Goal: Information Seeking & Learning: Understand process/instructions

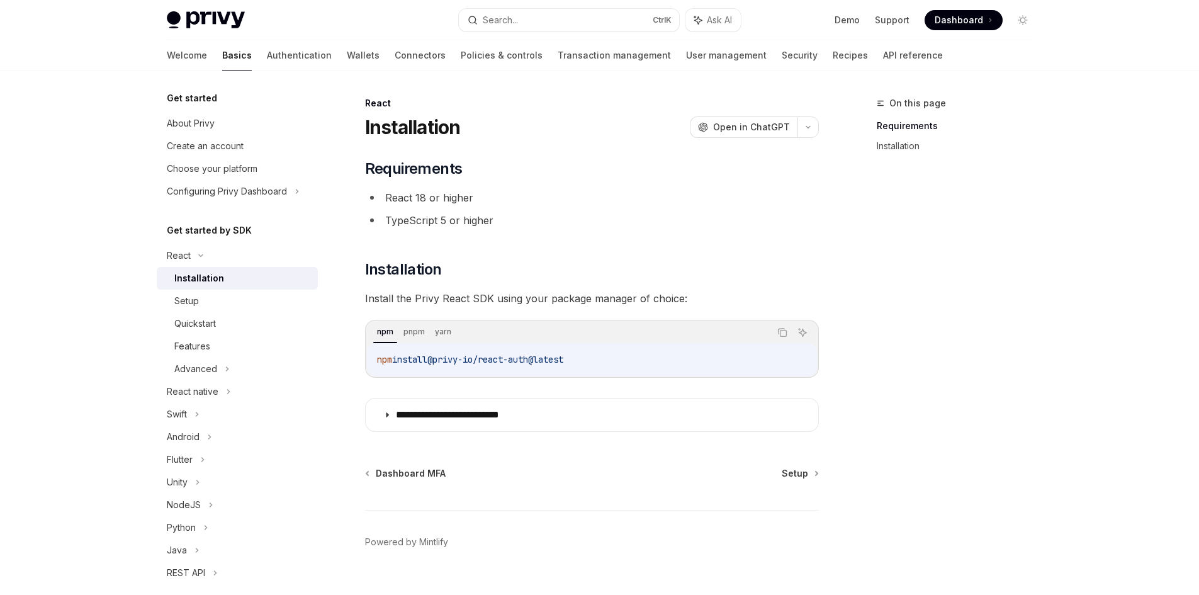
scroll to position [24, 0]
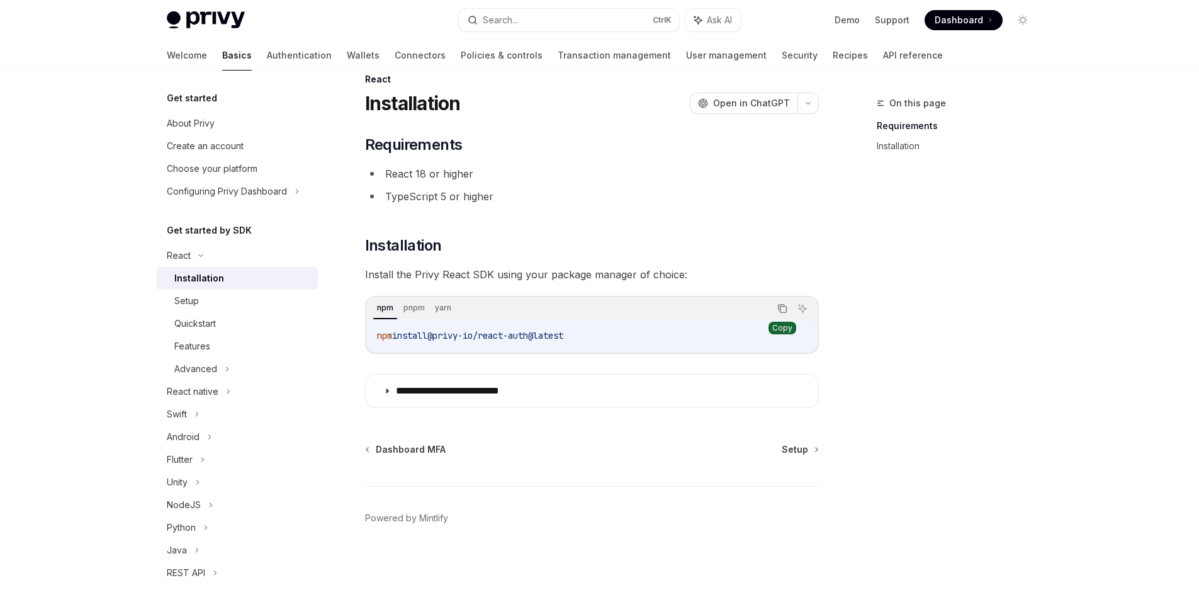
click at [785, 305] on icon "Copy the contents from the code block" at bounding box center [782, 308] width 10 height 10
click at [900, 142] on link "Installation" at bounding box center [960, 146] width 166 height 20
click at [903, 130] on link "Requirements" at bounding box center [960, 126] width 166 height 20
click at [781, 312] on icon "Copy the contents from the code block" at bounding box center [783, 310] width 6 height 6
click at [212, 368] on div "Advanced" at bounding box center [195, 368] width 43 height 15
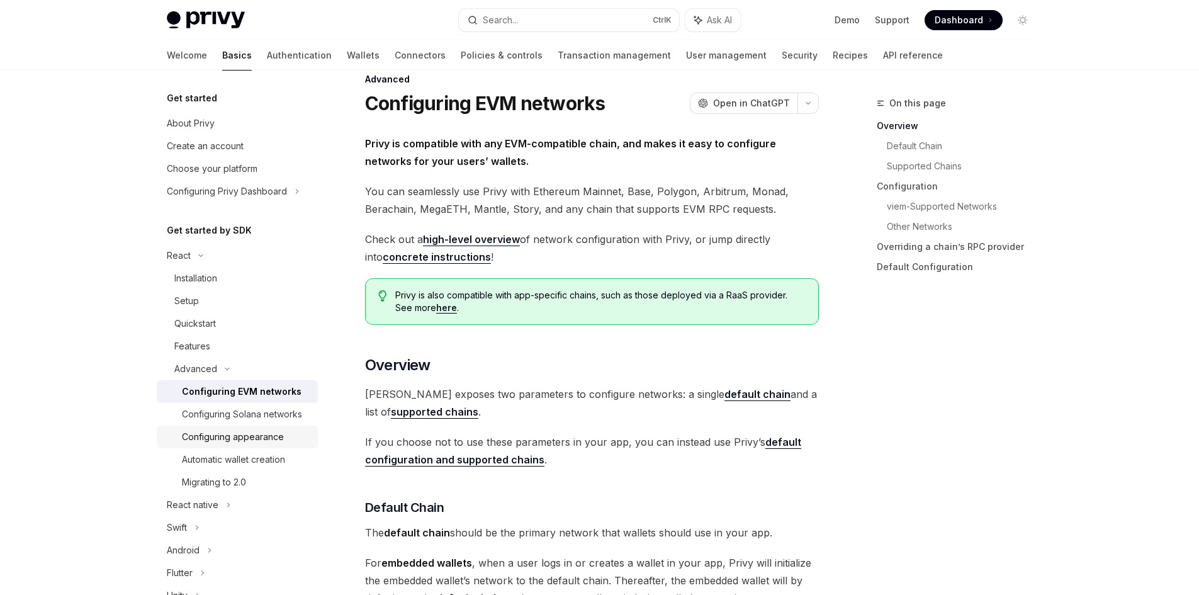
click at [230, 444] on div "Configuring appearance" at bounding box center [233, 436] width 102 height 15
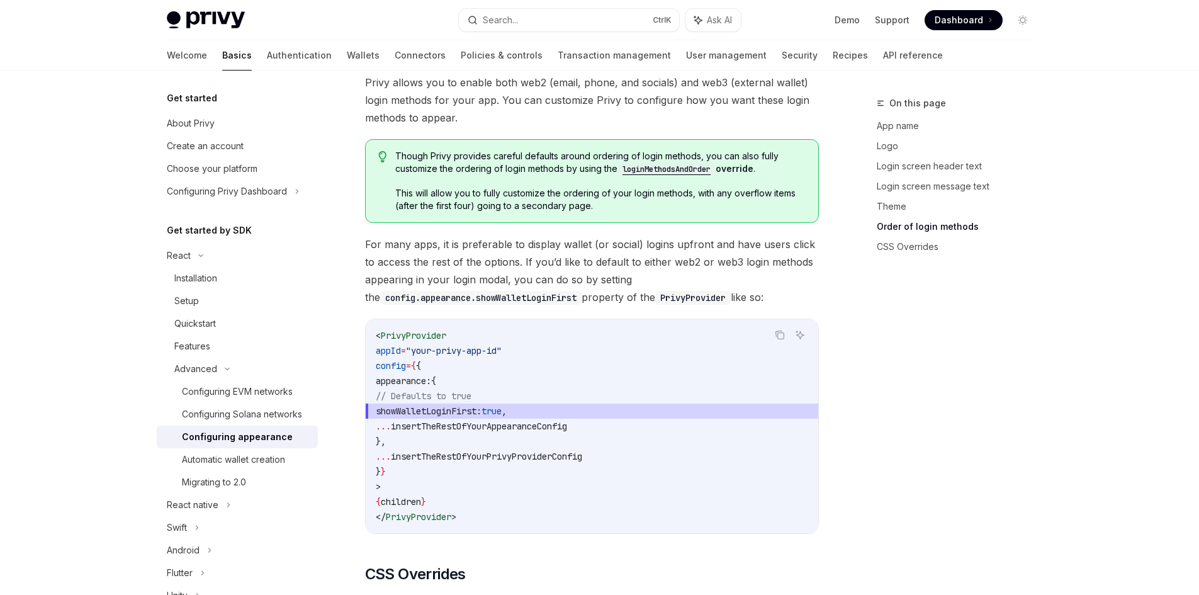
scroll to position [2471, 0]
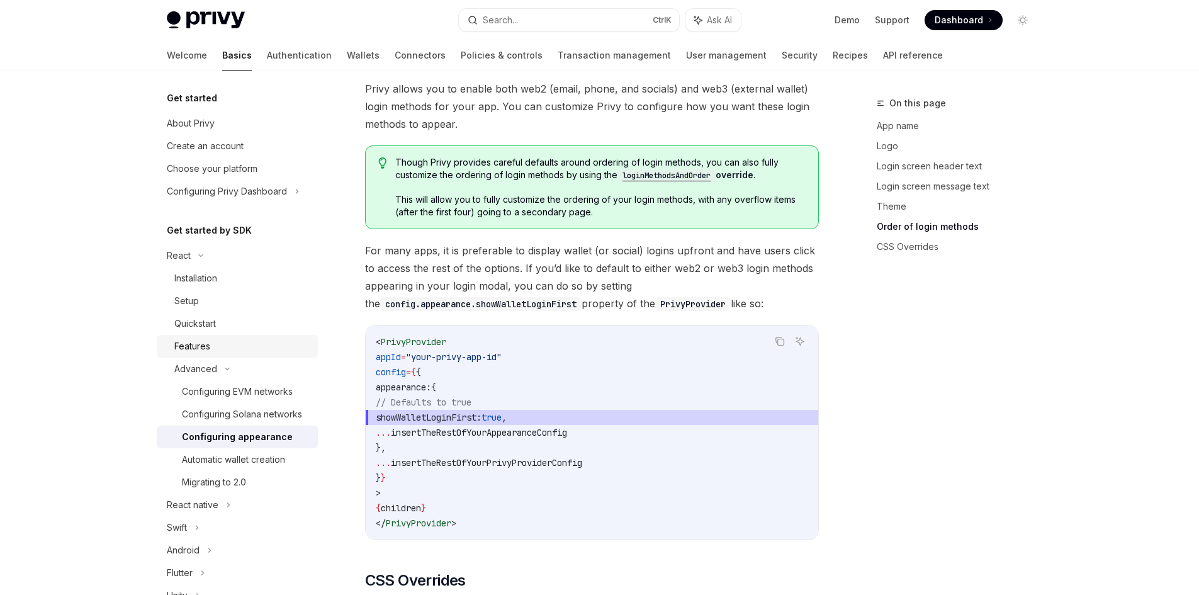
click at [215, 348] on div "Features" at bounding box center [242, 346] width 136 height 15
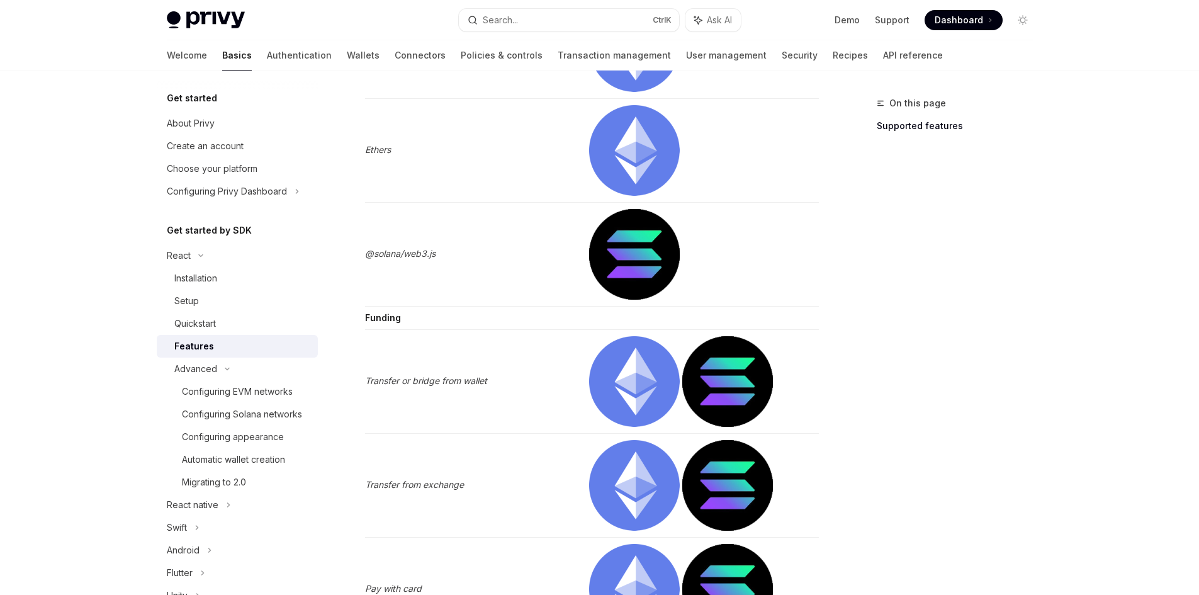
scroll to position [2457, 0]
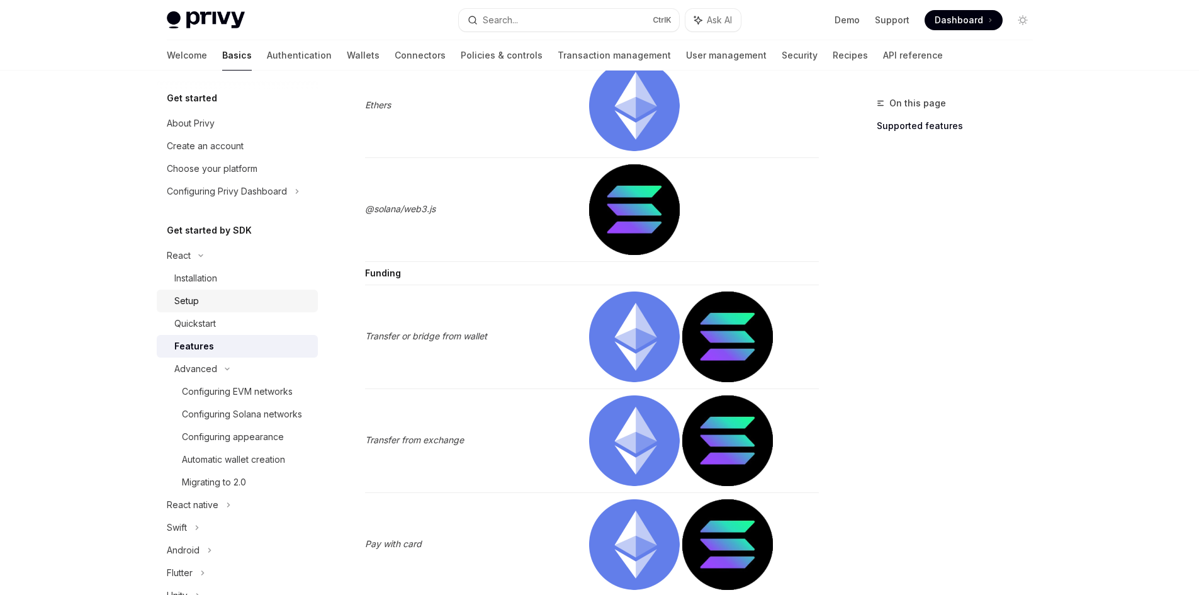
click at [197, 305] on div "Setup" at bounding box center [186, 300] width 25 height 15
type textarea "*"
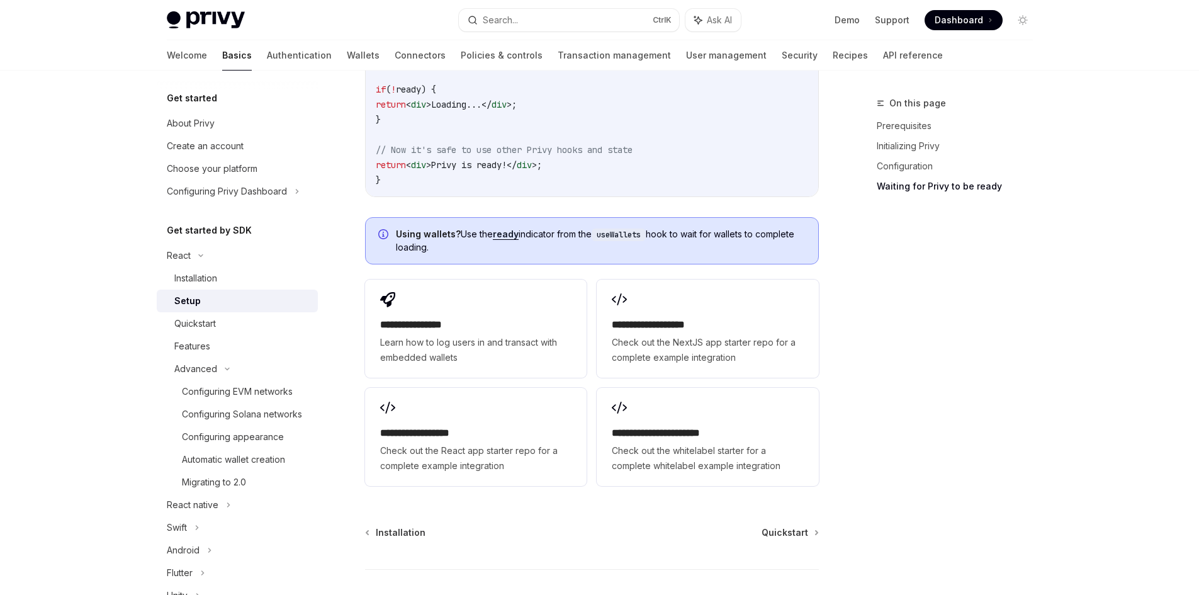
scroll to position [1511, 0]
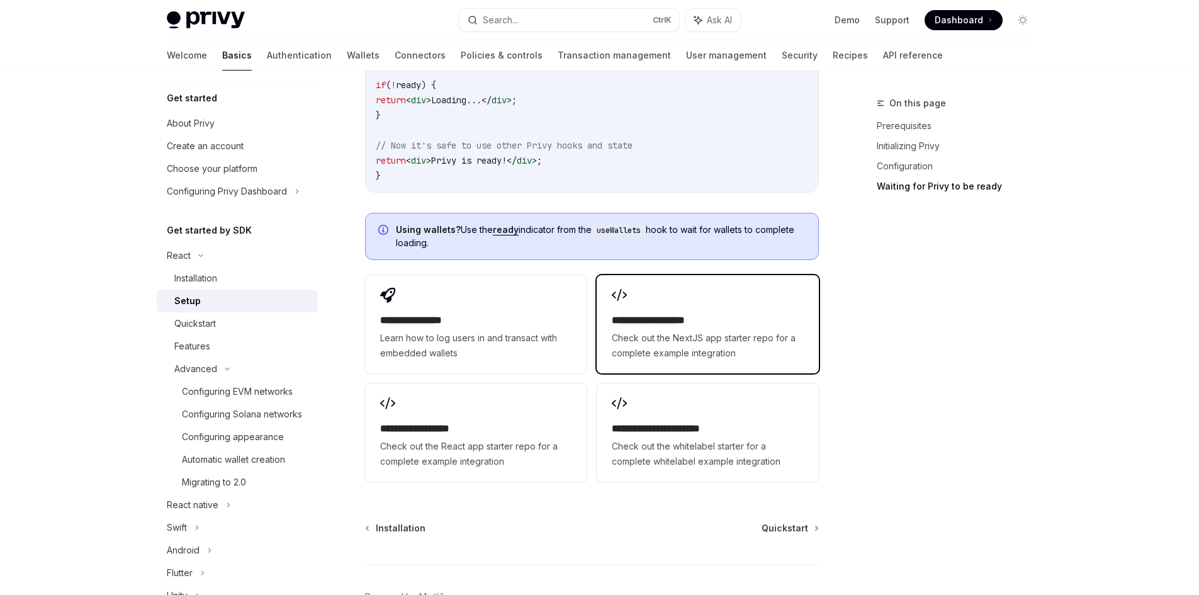
click at [677, 313] on div "**********" at bounding box center [707, 337] width 191 height 48
